Goal: Navigation & Orientation: Find specific page/section

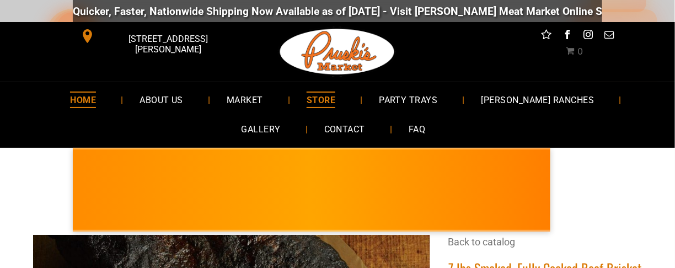
click at [72, 99] on span "HOME" at bounding box center [83, 100] width 26 height 16
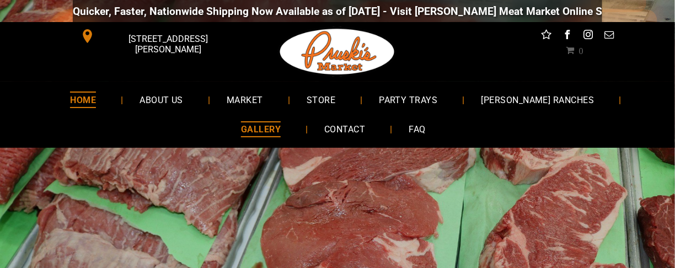
click at [281, 121] on span "GALLERY" at bounding box center [261, 129] width 40 height 16
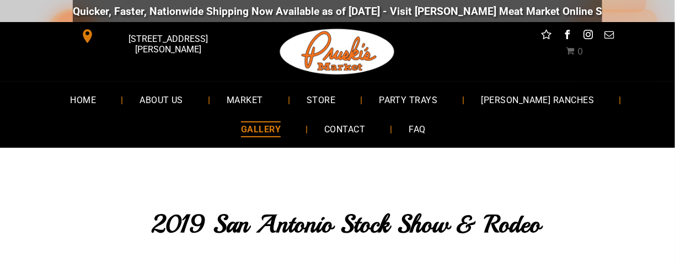
click at [248, 124] on ul "HOME ABOUT US MARKET STORE PARTY TRAYS YANTA RANCHES GALLERY CONTACT FAQ" at bounding box center [337, 114] width 615 height 59
click at [228, 97] on span "MARKET" at bounding box center [245, 100] width 37 height 16
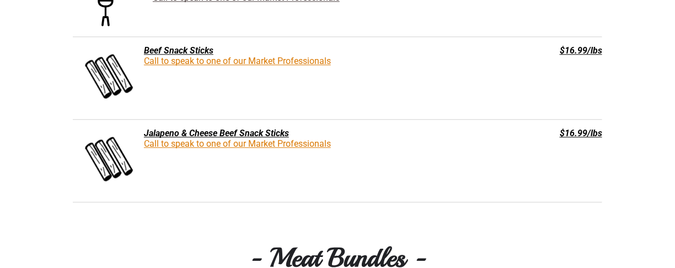
scroll to position [2240, 0]
